Goal: Task Accomplishment & Management: Use online tool/utility

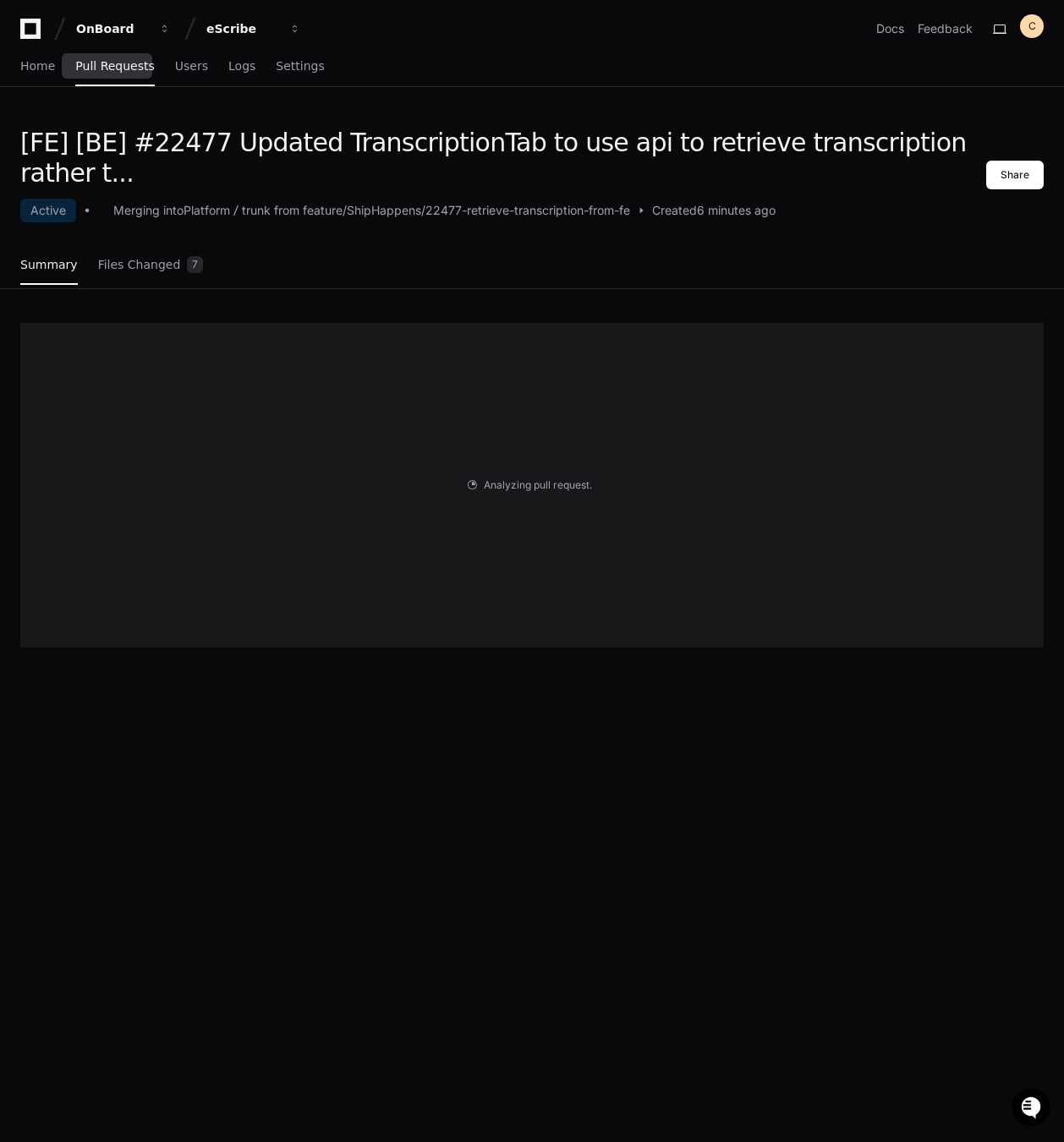
click at [107, 65] on span "Pull Requests" at bounding box center [114, 66] width 78 height 11
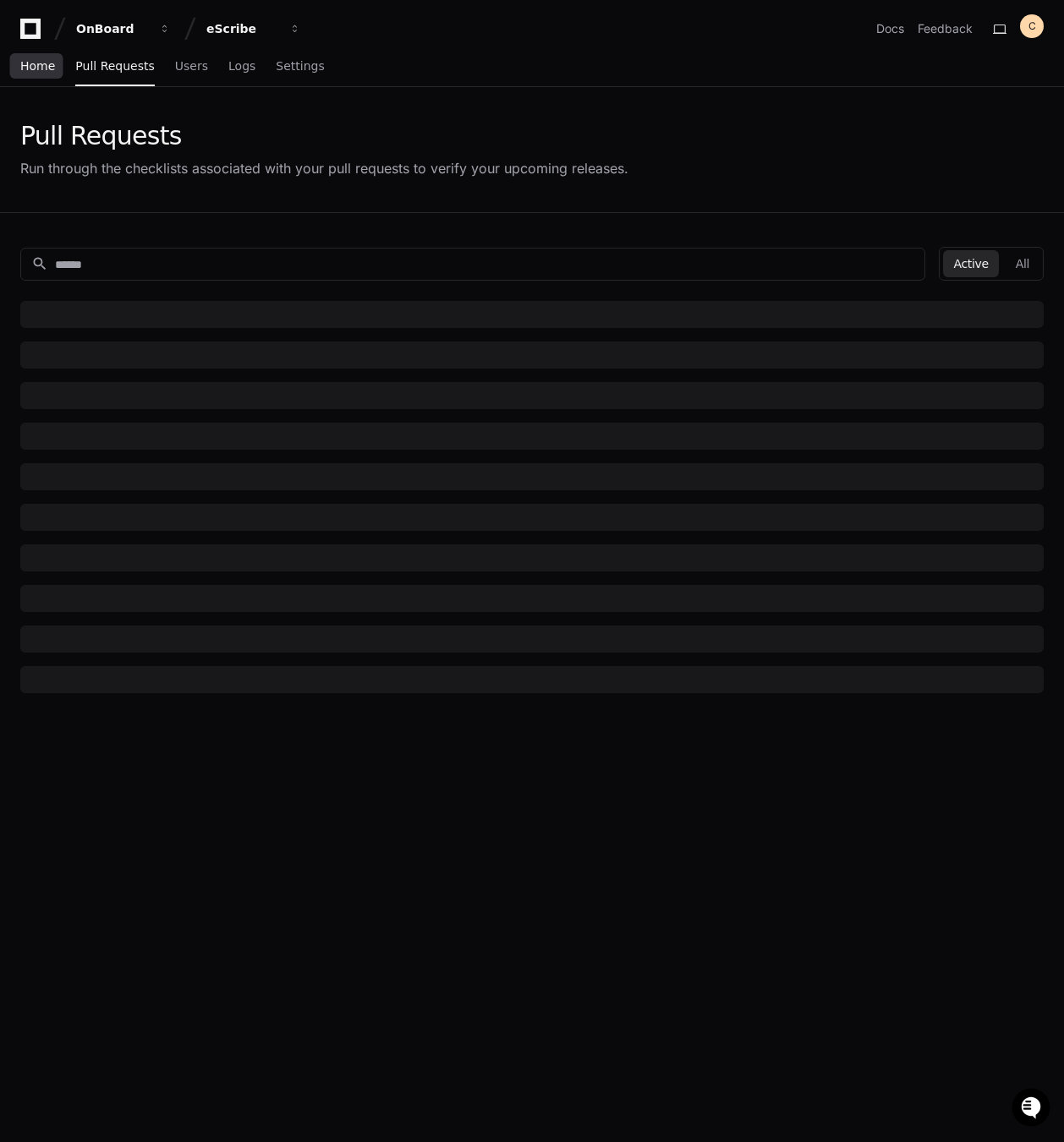
click at [49, 71] on span "Home" at bounding box center [37, 66] width 34 height 11
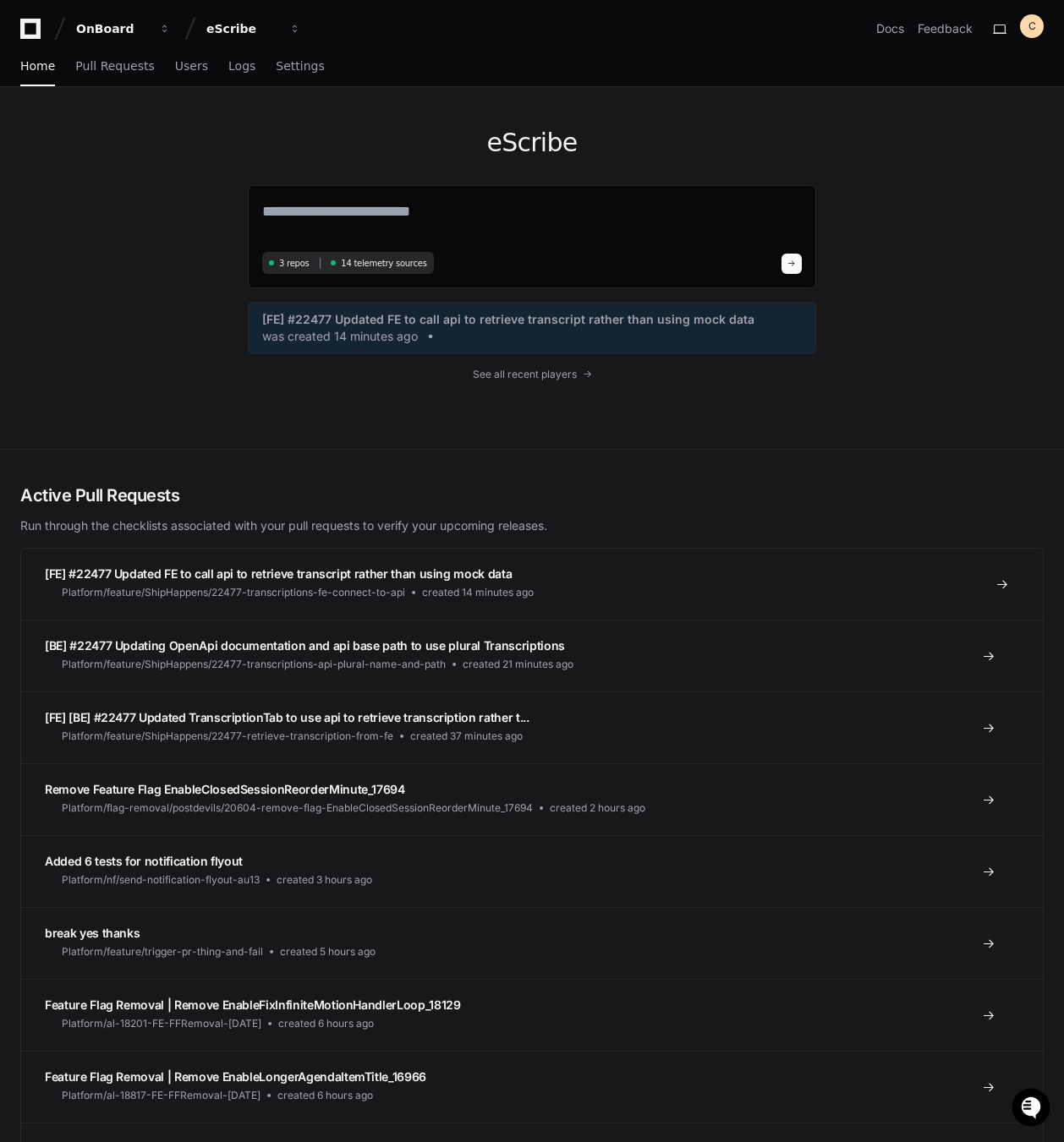
click at [367, 581] on h3 "[FE] #22477 Updated FE to call api to retrieve transcript rather than using moc…" at bounding box center [289, 574] width 488 height 17
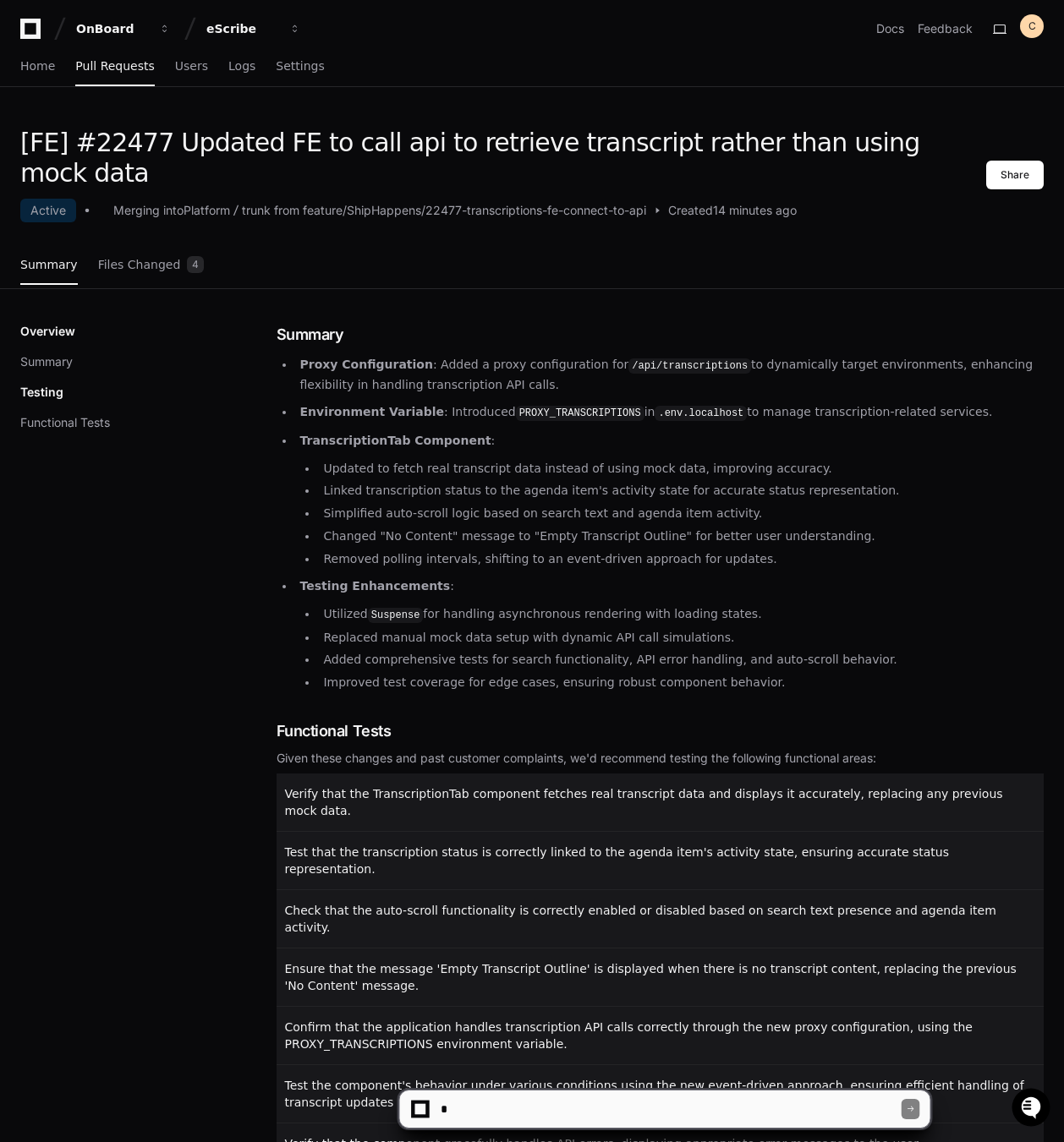
click at [774, 1102] on textarea at bounding box center [670, 1109] width 465 height 37
type textarea "**********"
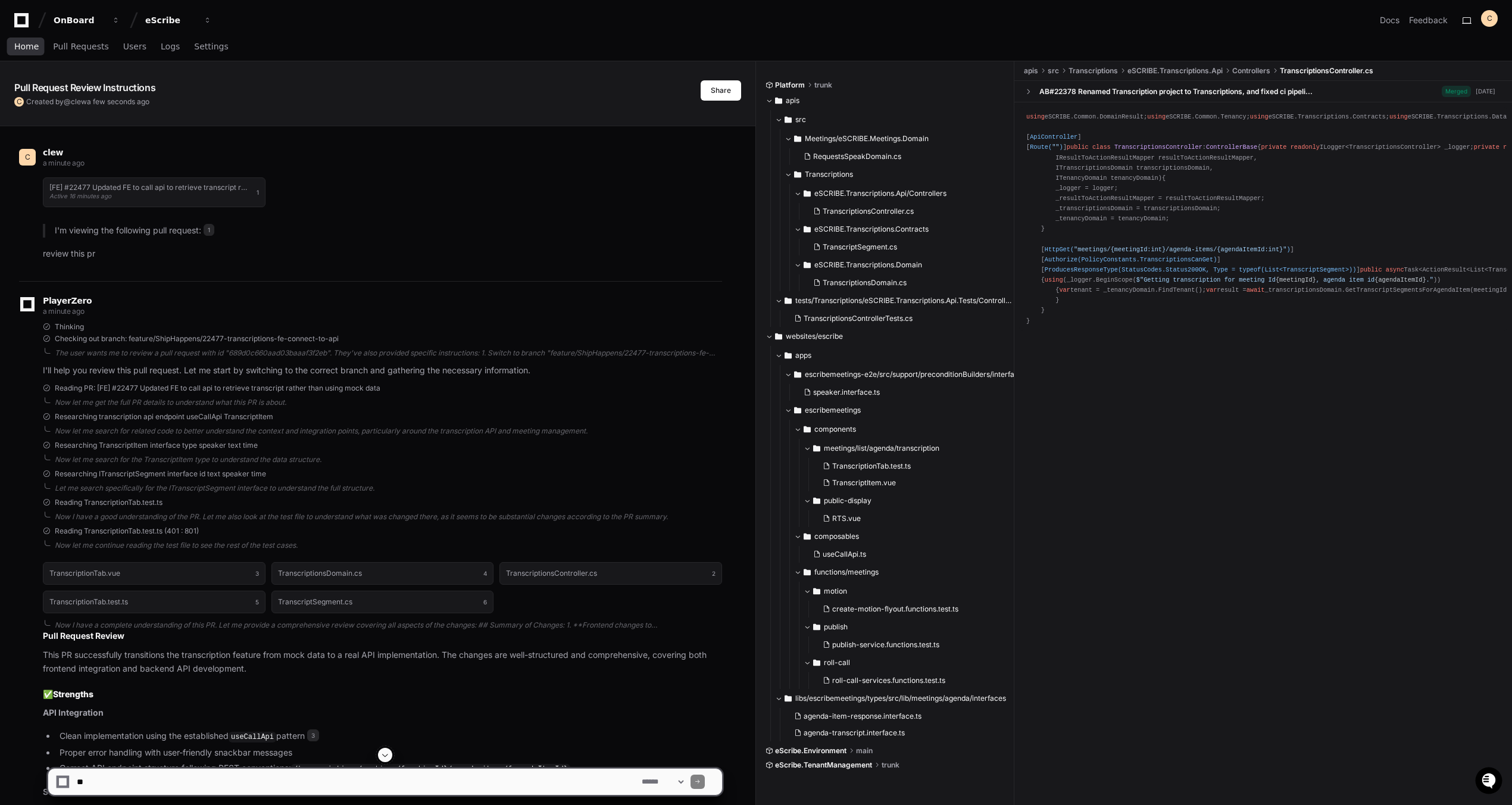
click at [32, 50] on span "Home" at bounding box center [26, 46] width 24 height 7
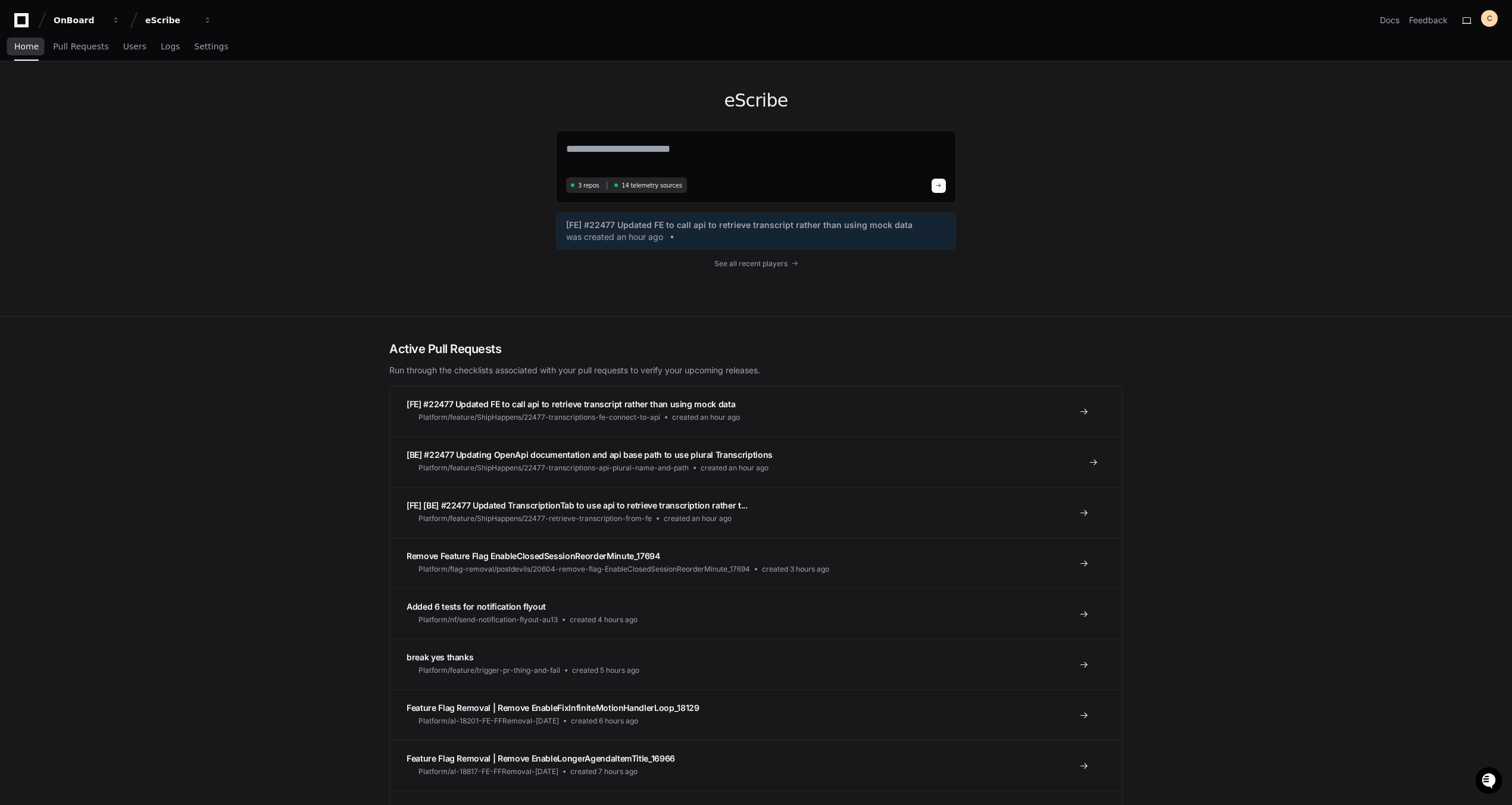
click at [636, 457] on span "[BE] #22477 Updating OpenApi documentation and api base path to use plural Tran…" at bounding box center [589, 454] width 366 height 10
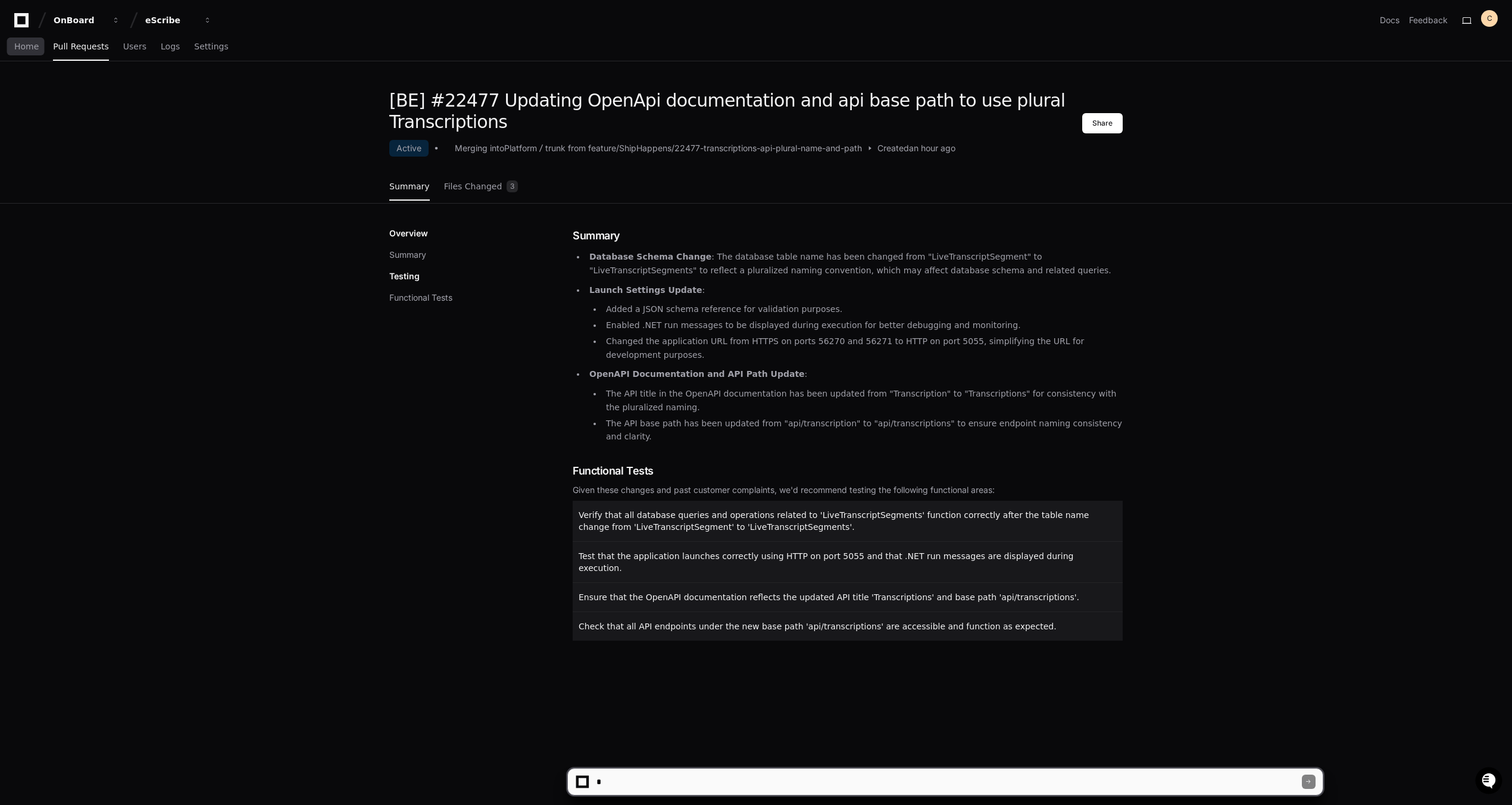
click at [725, 768] on div "[BE] #22477 Updating OpenApi documentation and api base path to use plural Tran…" at bounding box center [756, 492] width 1512 height 805
click at [739, 772] on textarea at bounding box center [948, 782] width 708 height 26
type textarea "**********"
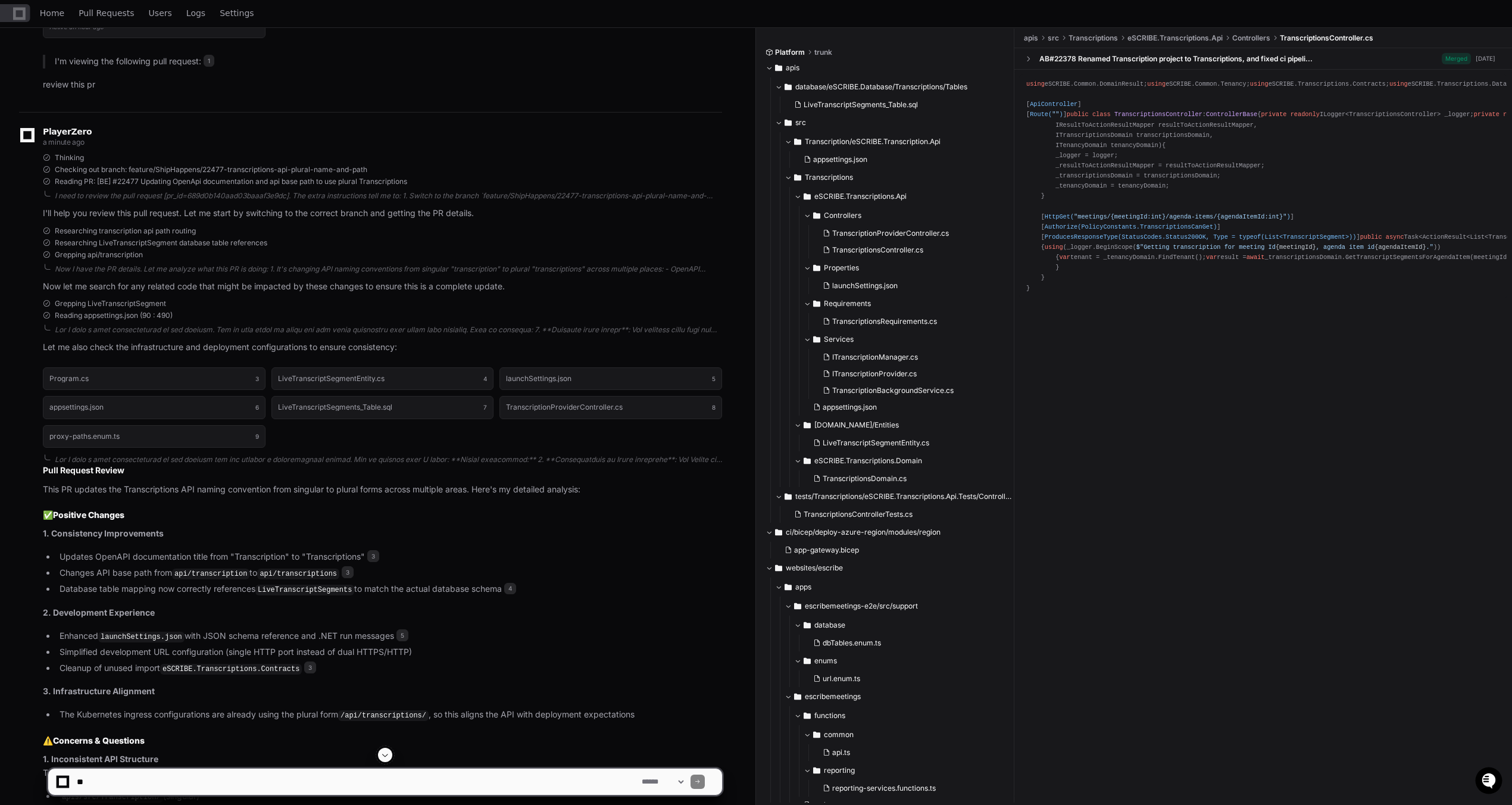
scroll to position [100, 0]
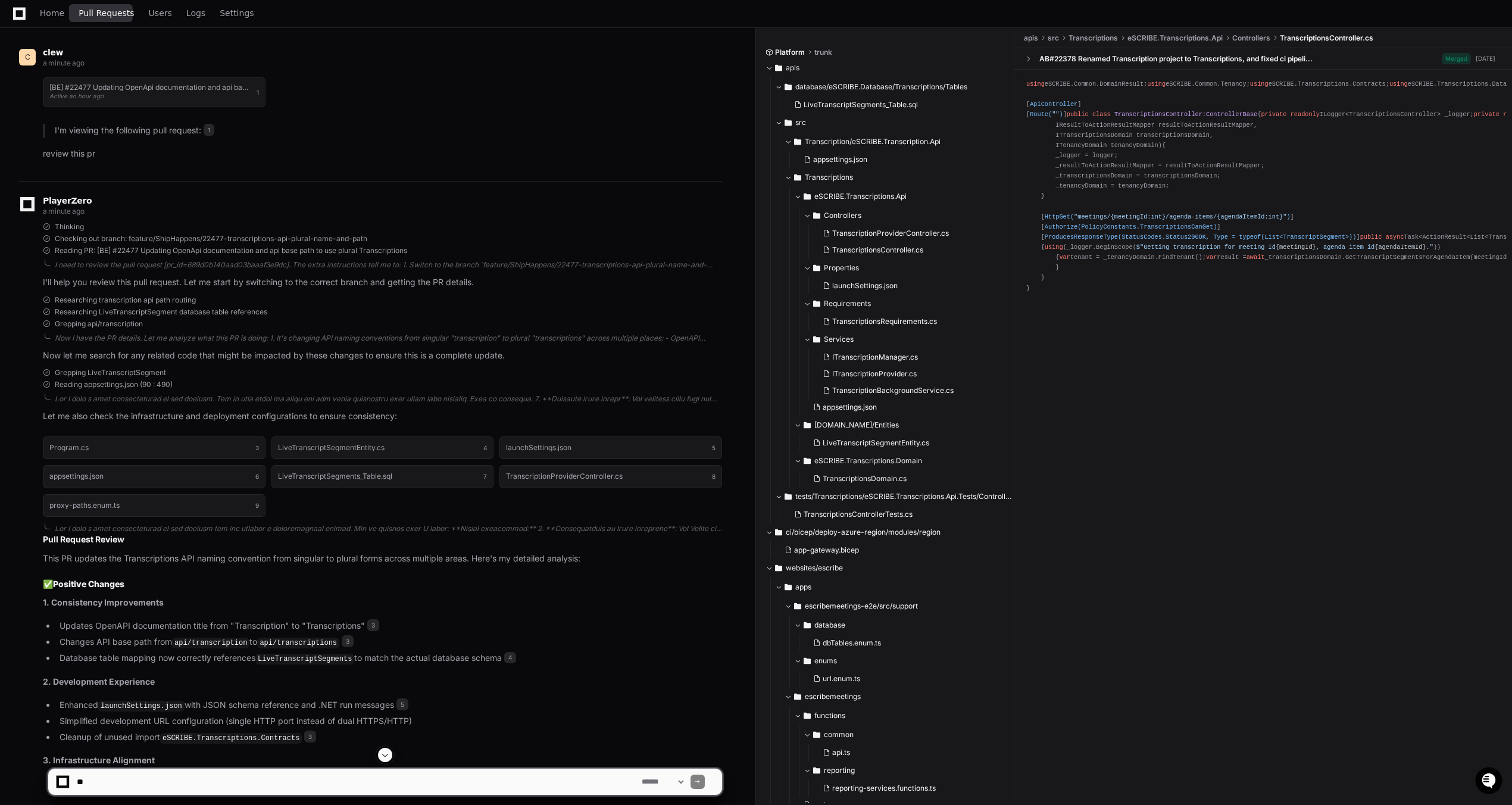
click at [107, 16] on span "Pull Requests" at bounding box center [106, 13] width 55 height 7
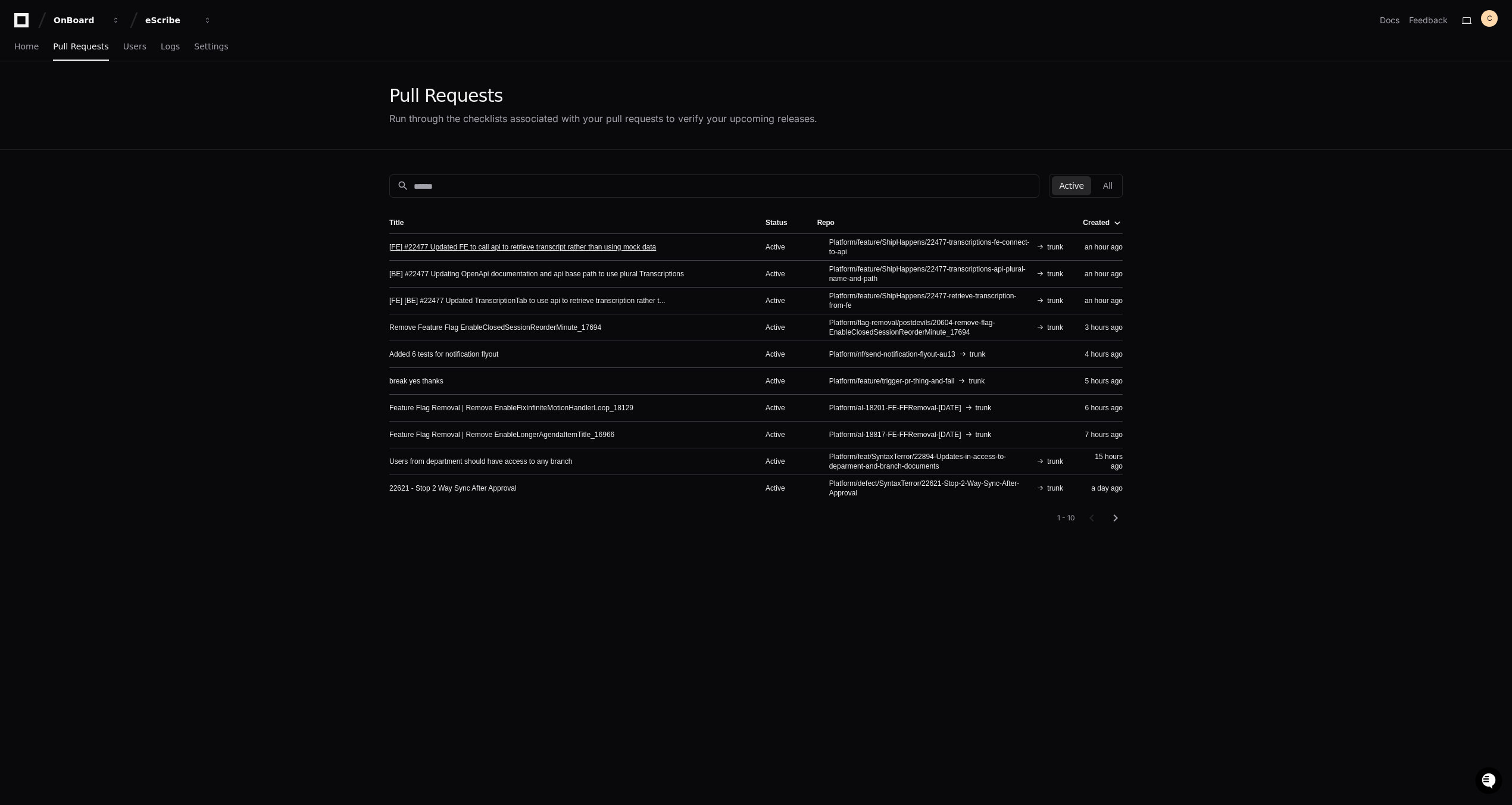
click at [564, 247] on link "[FE] #22477 Updated FE to call api to retrieve transcript rather than using moc…" at bounding box center [522, 247] width 266 height 9
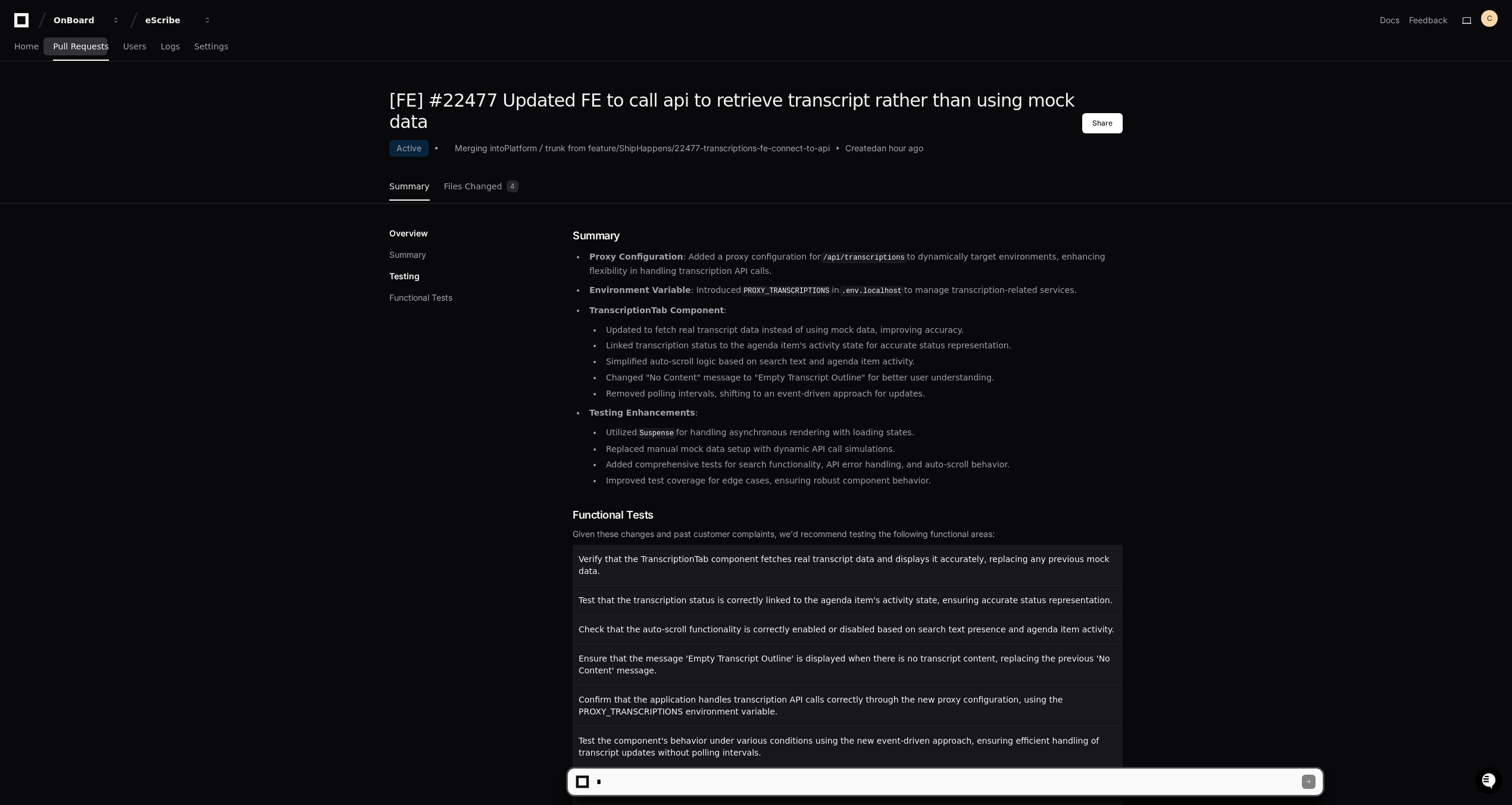
click at [84, 52] on link "Pull Requests" at bounding box center [81, 47] width 55 height 27
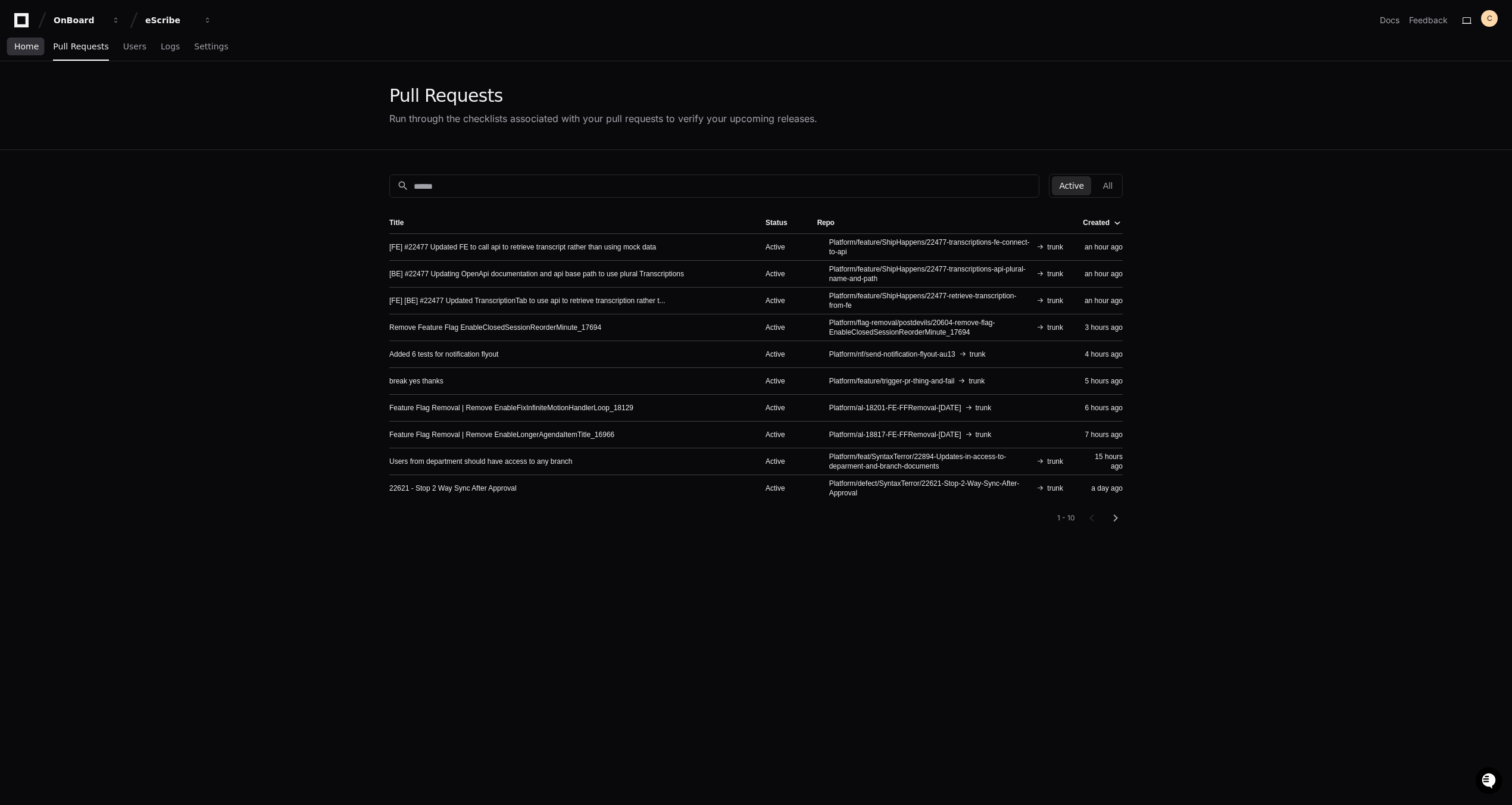
click at [28, 48] on span "Home" at bounding box center [26, 46] width 24 height 7
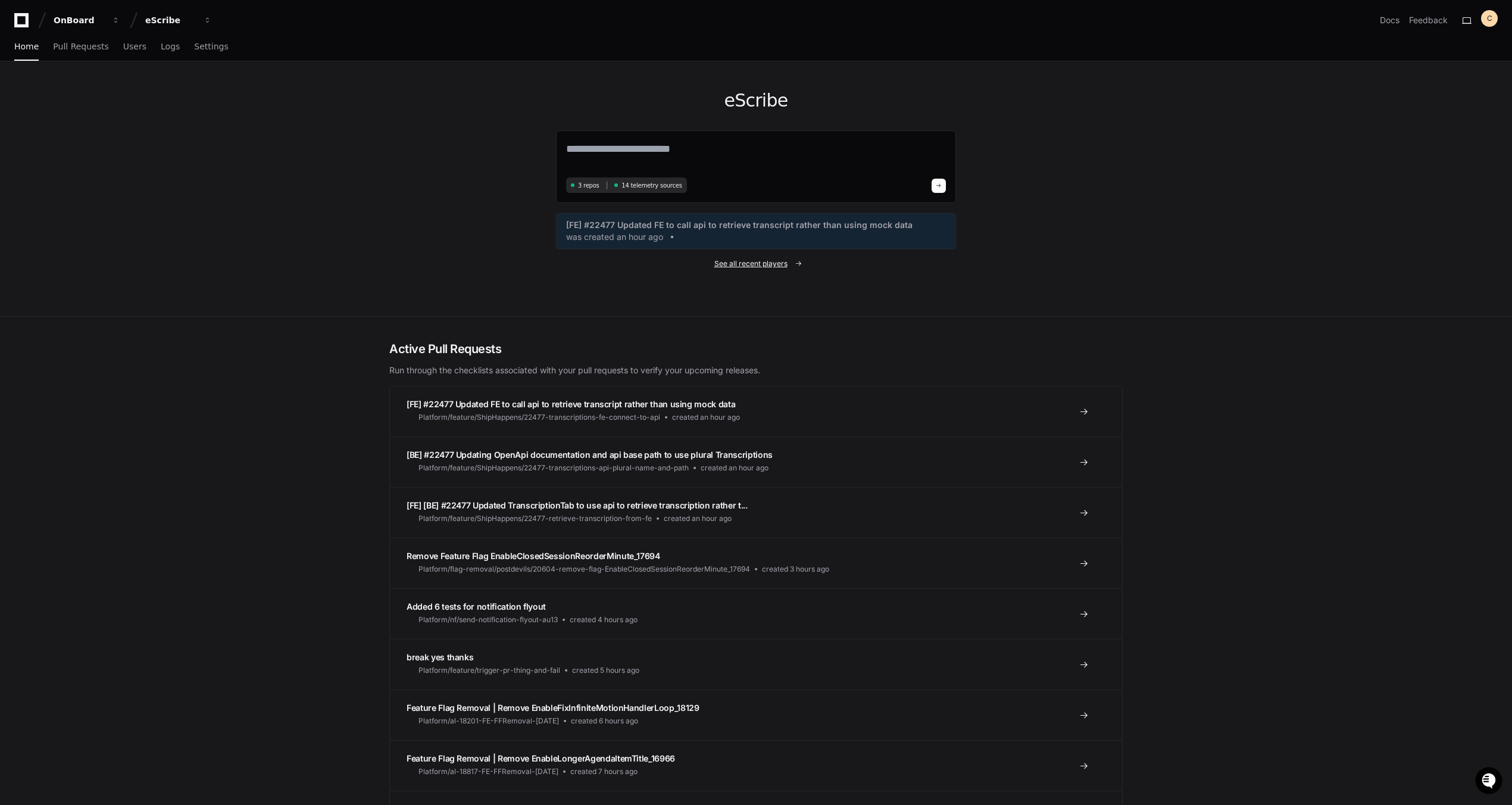
click at [717, 266] on span "See all recent players" at bounding box center [751, 263] width 73 height 9
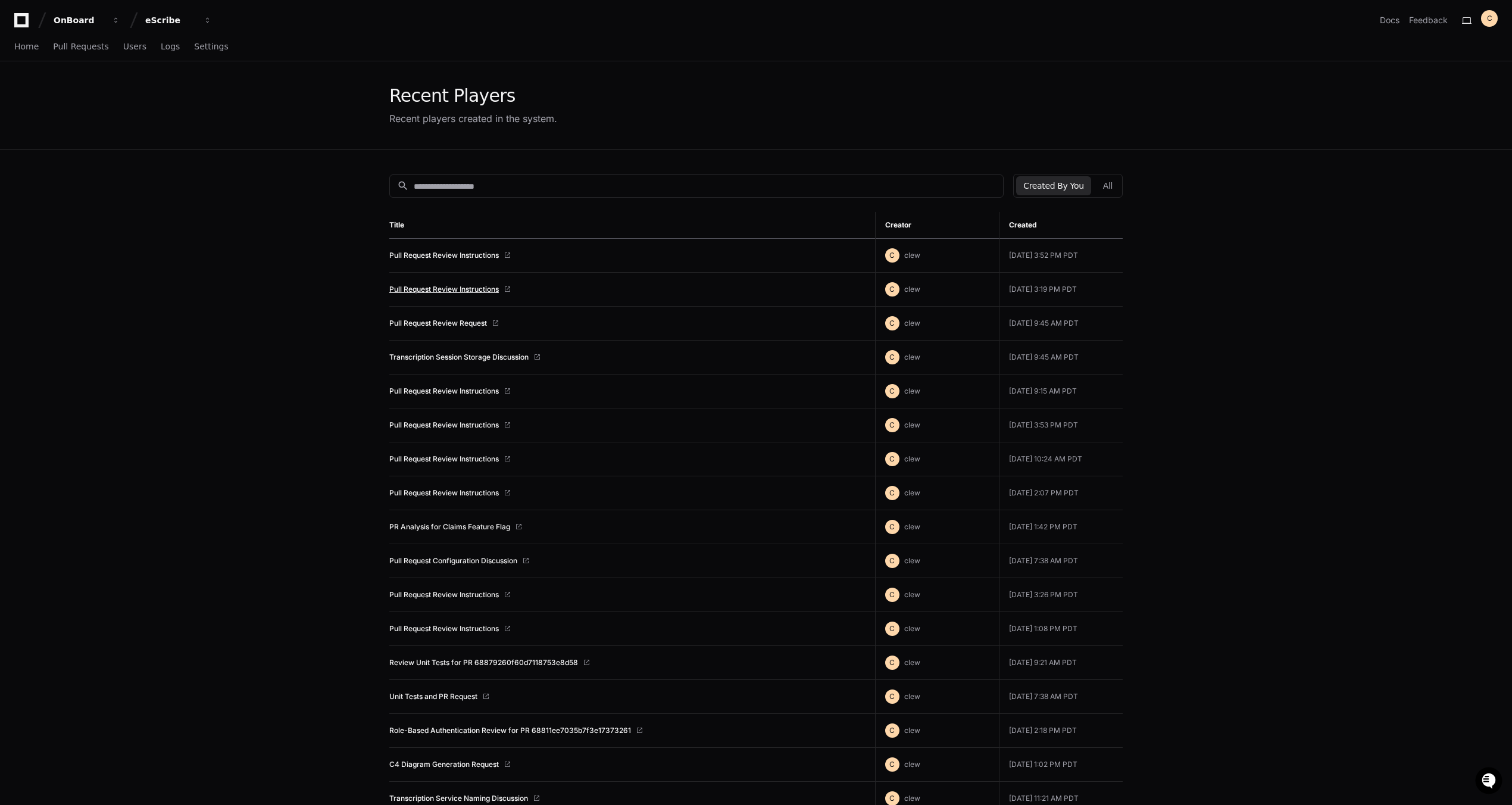
click at [462, 287] on link "Pull Request Review Instructions" at bounding box center [444, 289] width 110 height 9
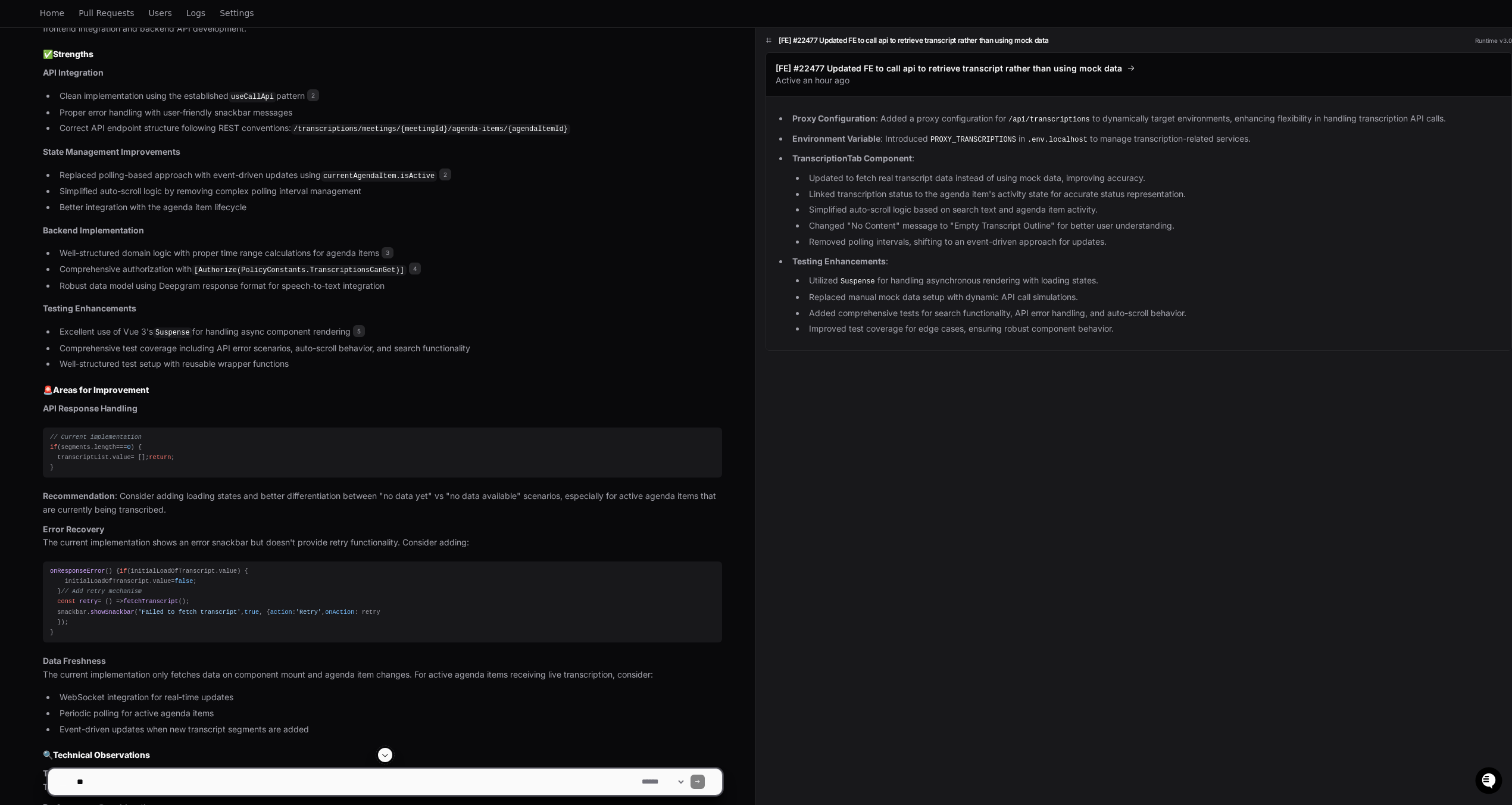
scroll to position [619, 0]
